Goal: Information Seeking & Learning: Understand process/instructions

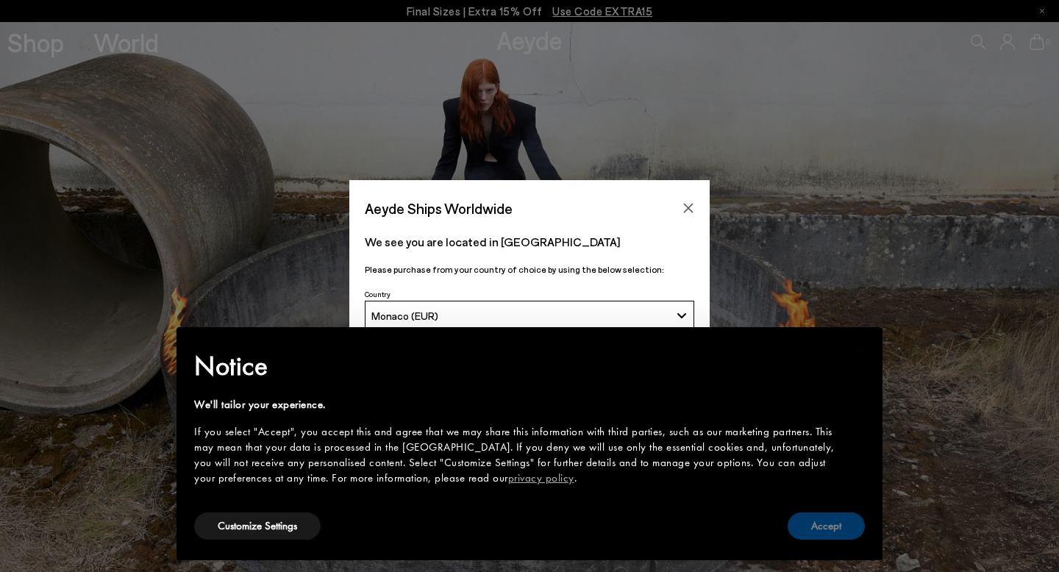
click at [842, 522] on button "Accept" at bounding box center [825, 525] width 77 height 27
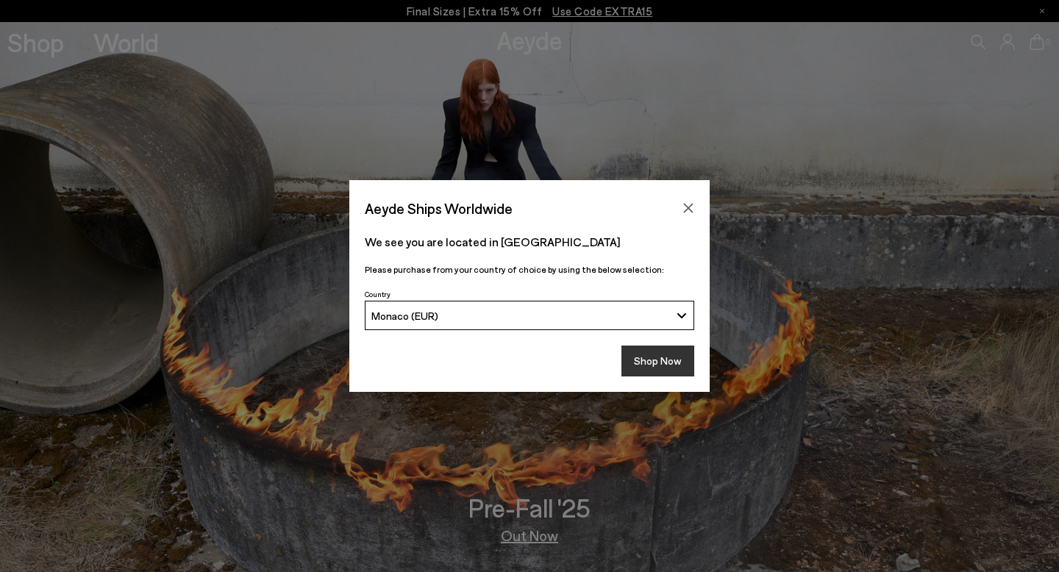
click at [665, 362] on button "Shop Now" at bounding box center [657, 360] width 73 height 31
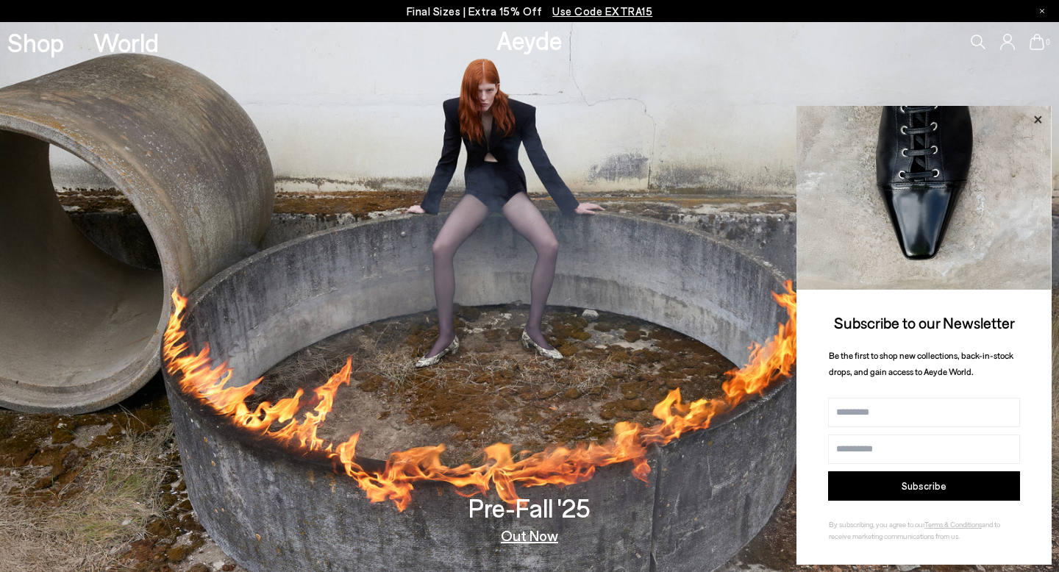
click at [1036, 118] on icon at bounding box center [1037, 118] width 7 height 7
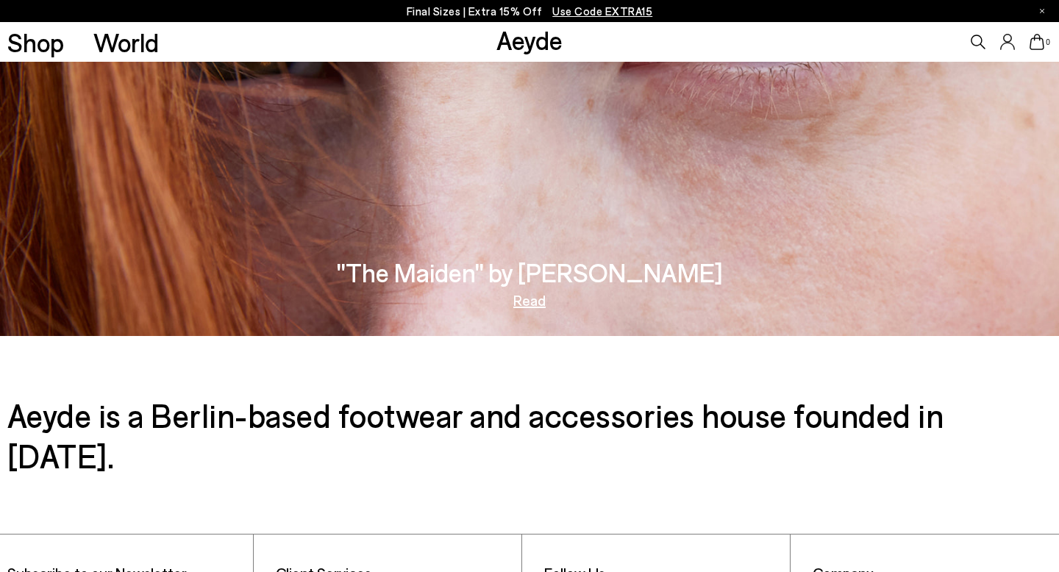
scroll to position [2475, 0]
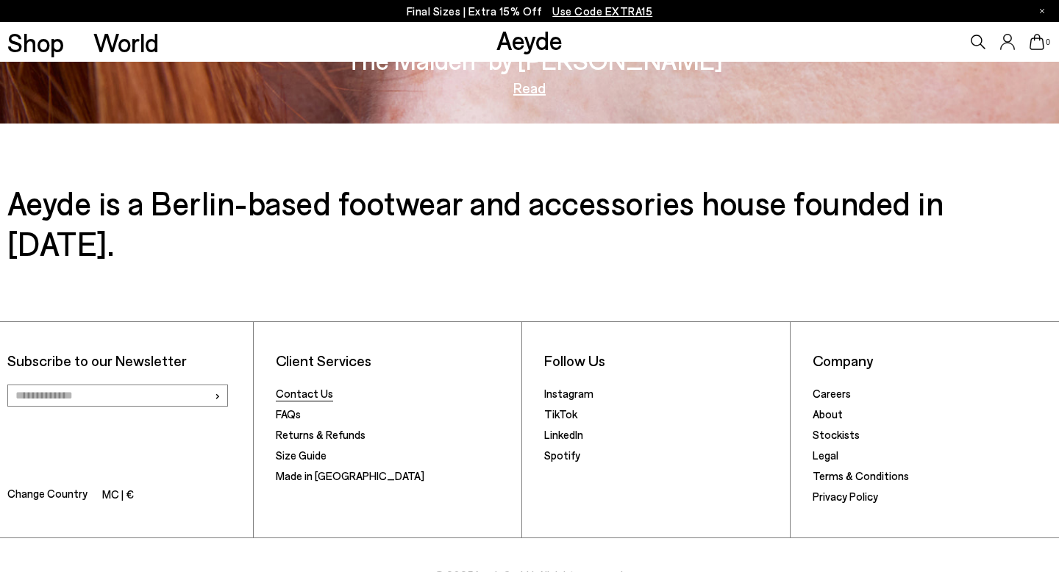
click at [315, 387] on link "Contact Us" at bounding box center [304, 393] width 57 height 13
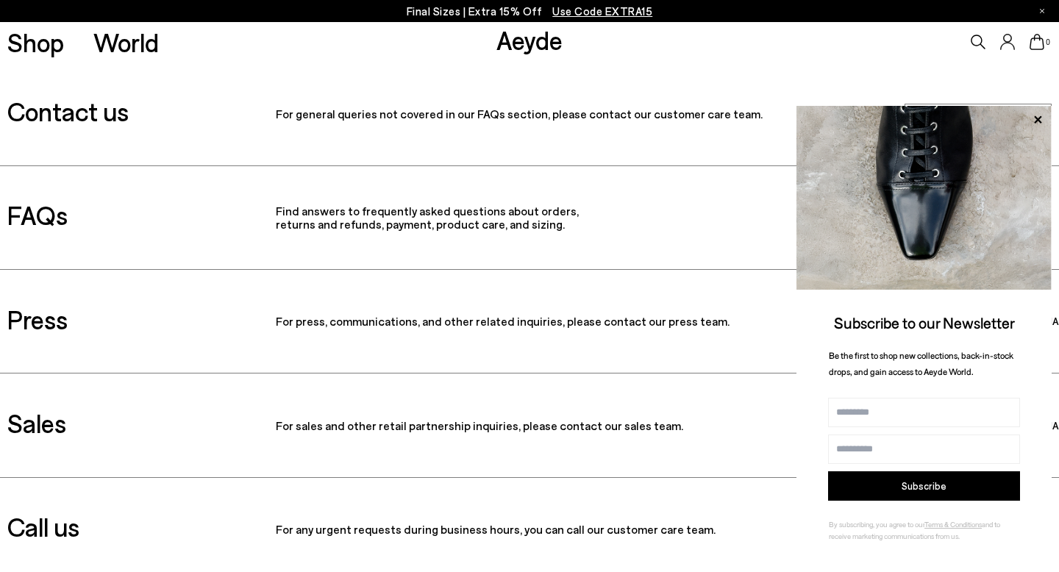
click at [631, 206] on p "Find answers to frequently asked questions about orders, returns and refunds, p…" at bounding box center [529, 217] width 507 height 26
click at [1040, 115] on icon at bounding box center [1037, 118] width 7 height 7
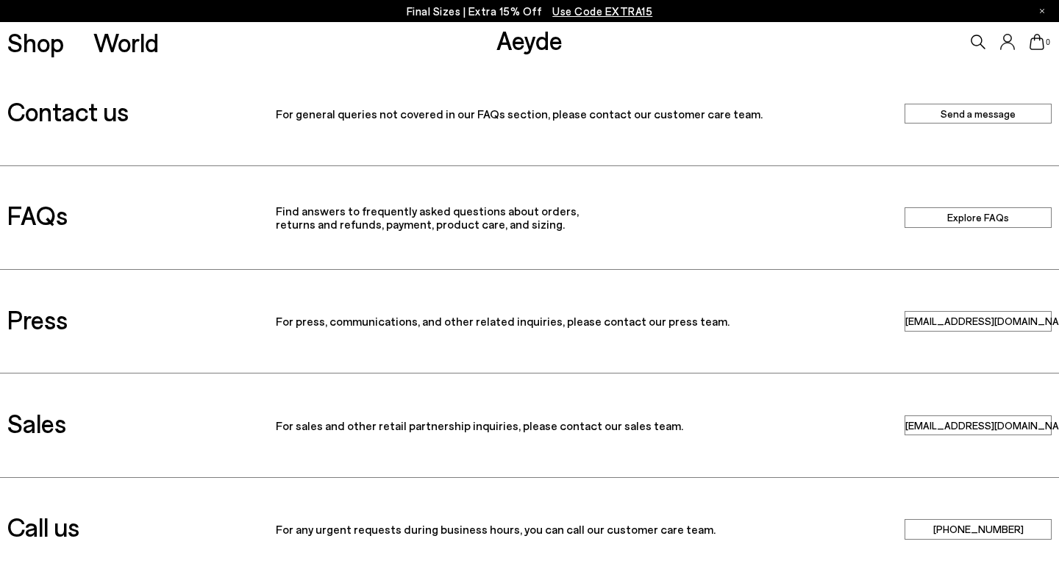
click at [981, 218] on link "Explore FAQs" at bounding box center [977, 217] width 147 height 20
click at [989, 114] on link "Send a message" at bounding box center [977, 114] width 147 height 20
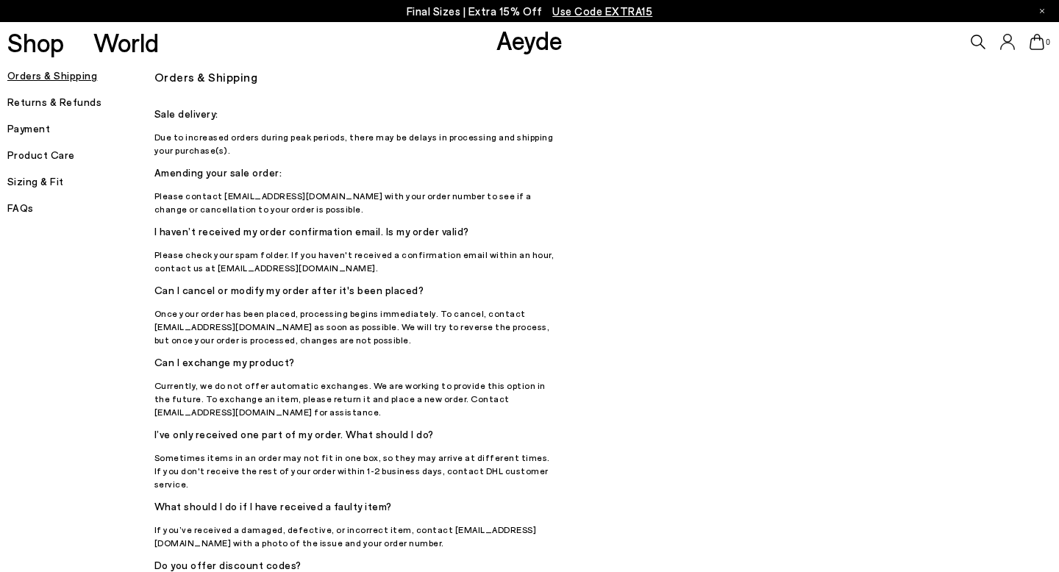
click at [52, 181] on h5 "Sizing & Fit" at bounding box center [80, 181] width 147 height 21
